Goal: Find specific page/section: Find specific page/section

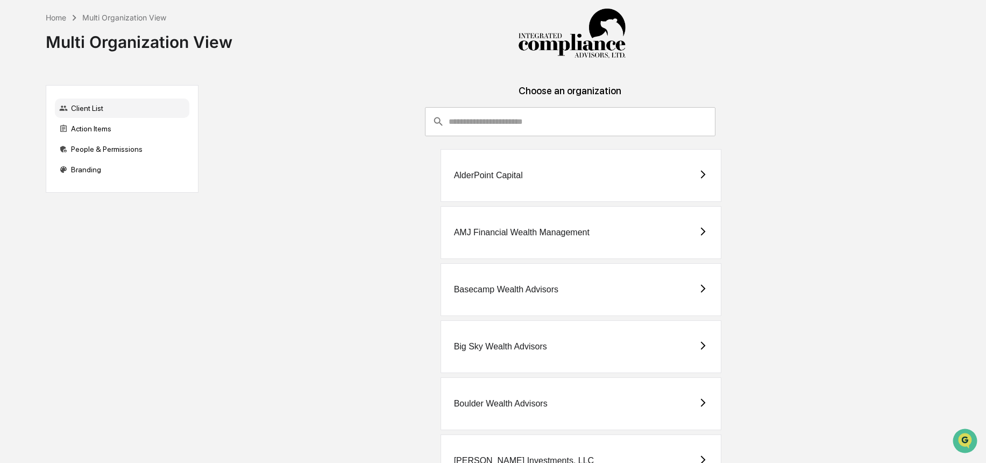
click at [588, 130] on input "consultant-dashboard__filter-organizations-search-bar" at bounding box center [582, 121] width 267 height 29
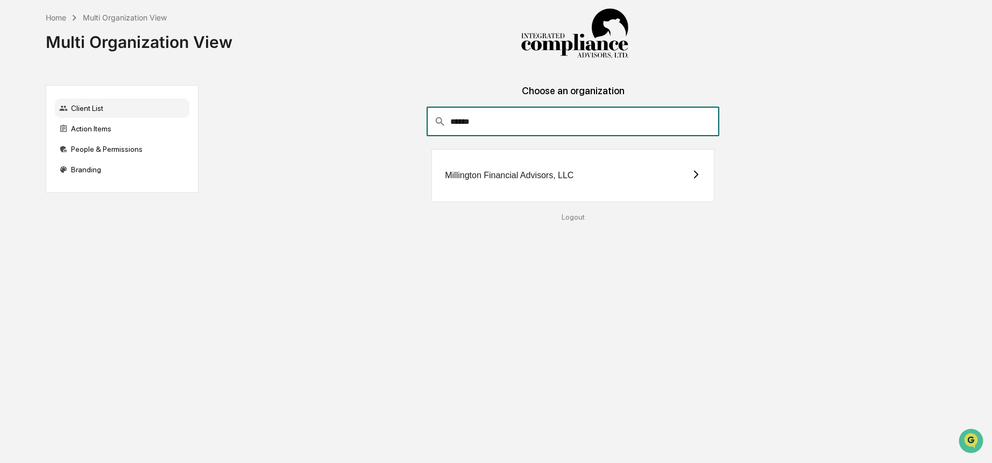
type input "******"
click at [466, 190] on div "Millington Financial Advisors, LLC" at bounding box center [572, 175] width 283 height 53
